Goal: Task Accomplishment & Management: Manage account settings

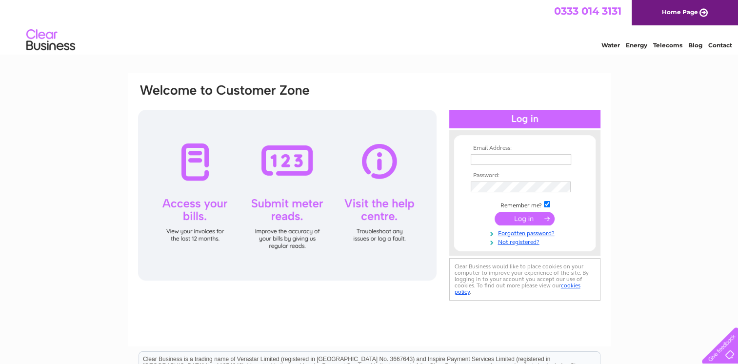
type input "[EMAIL_ADDRESS][DOMAIN_NAME]"
click at [525, 118] on div at bounding box center [524, 119] width 151 height 19
click at [515, 218] on input "submit" at bounding box center [525, 219] width 60 height 14
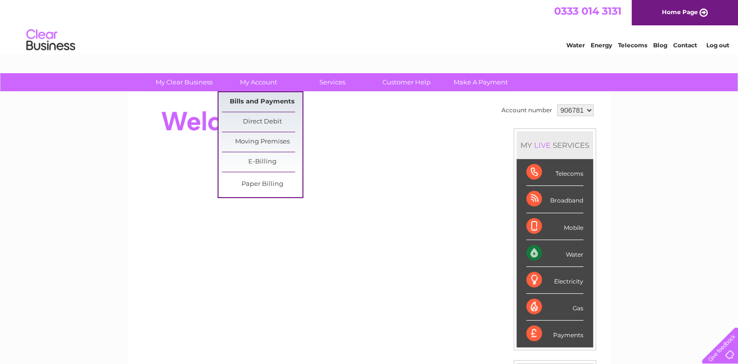
click at [257, 98] on link "Bills and Payments" at bounding box center [262, 102] width 80 height 20
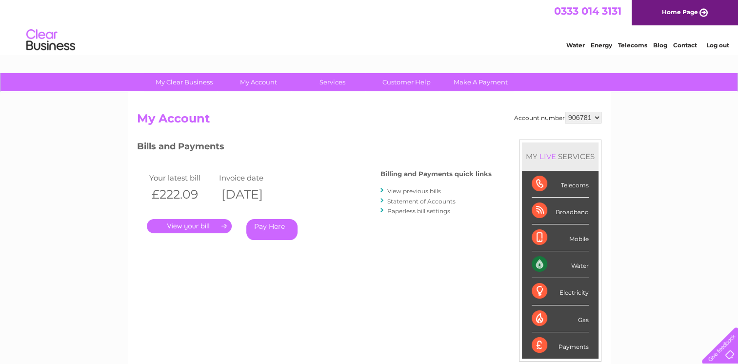
click at [193, 229] on link "." at bounding box center [189, 226] width 85 height 14
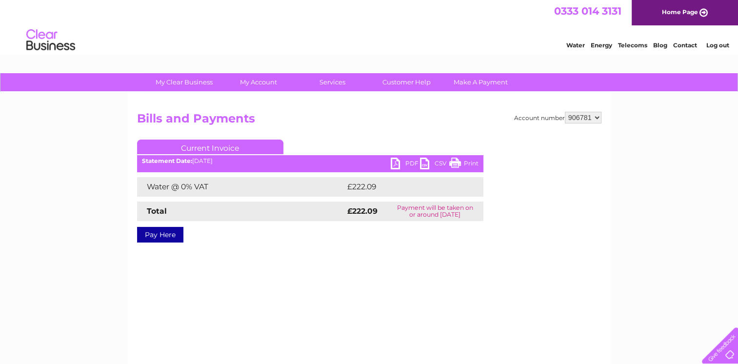
click at [396, 159] on link "PDF" at bounding box center [405, 165] width 29 height 14
